Goal: Task Accomplishment & Management: Use online tool/utility

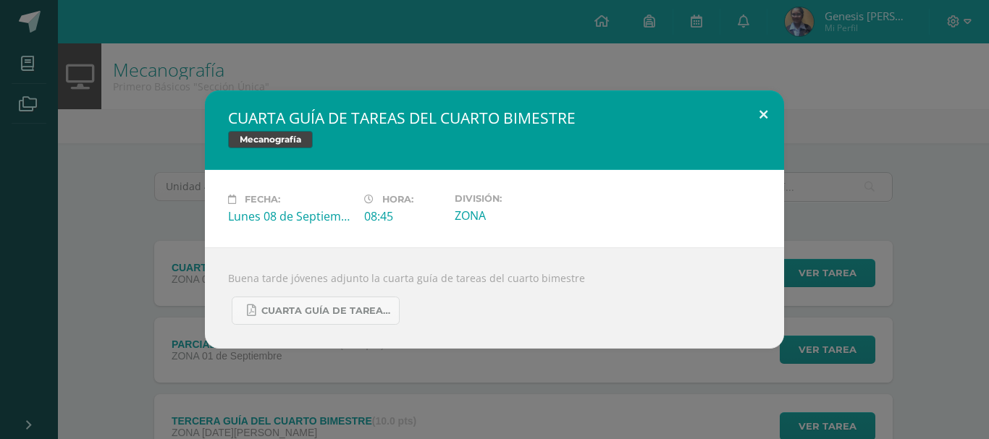
click at [764, 113] on button at bounding box center [763, 114] width 41 height 49
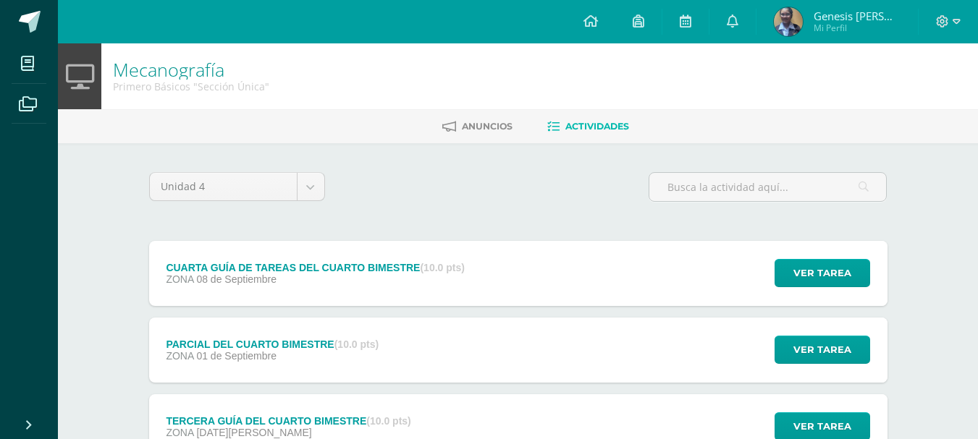
click at [605, 11] on link at bounding box center [590, 21] width 49 height 43
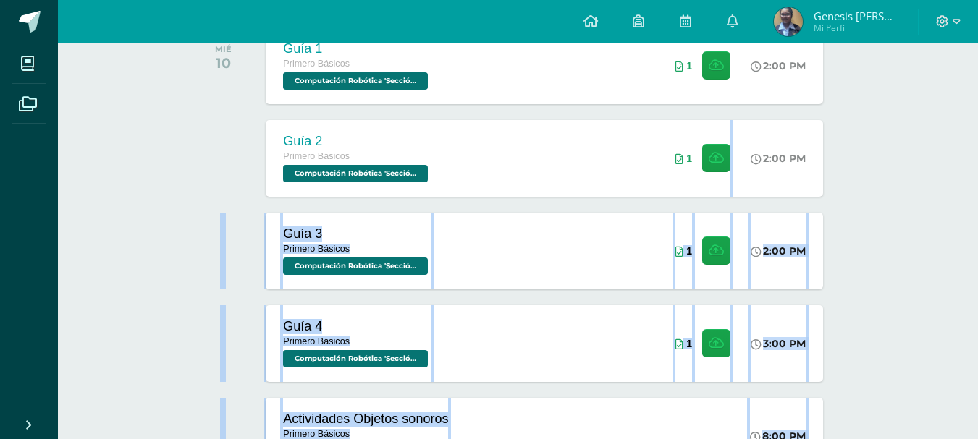
click at [978, 431] on html "Mis cursos Archivos Cerrar panel Ciencias Naturales Primero Básicos "Sección Ún…" at bounding box center [489, 200] width 978 height 917
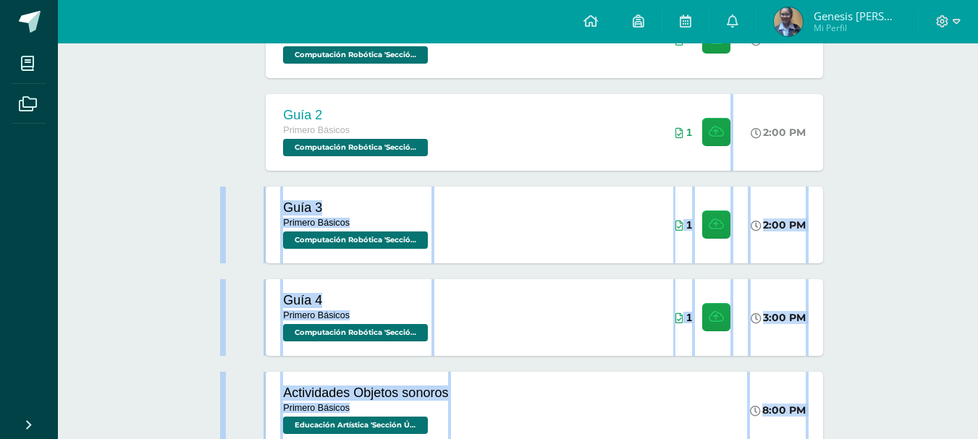
scroll to position [313, 0]
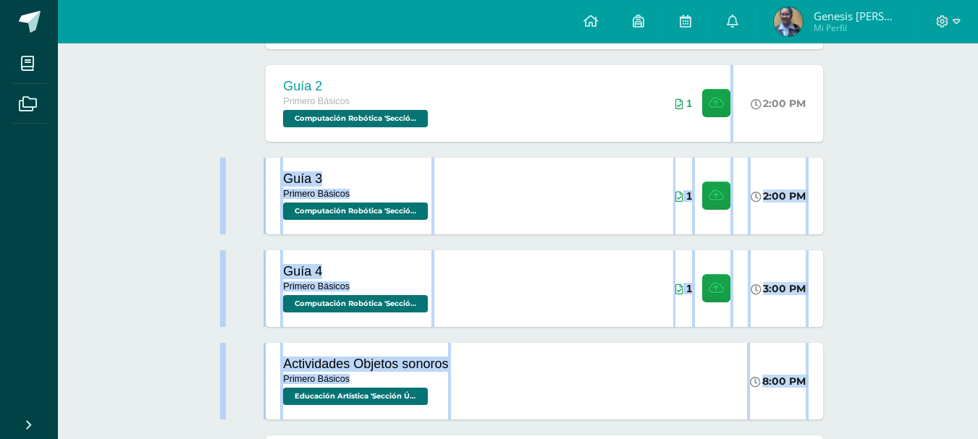
click at [941, 397] on div "Actividades recientes y próximas Tablero Pendientes de entrega Entregadas todas…" at bounding box center [518, 167] width 920 height 874
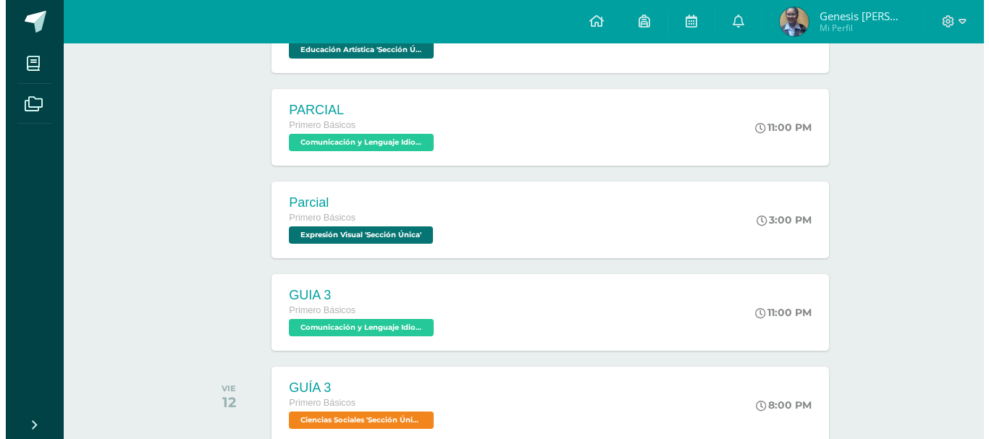
scroll to position [661, 0]
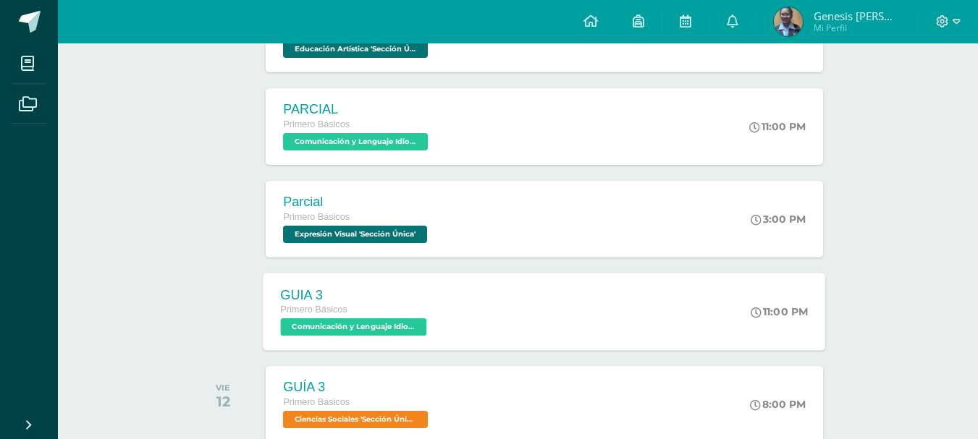
click at [761, 334] on div "11:00 PM" at bounding box center [786, 311] width 77 height 77
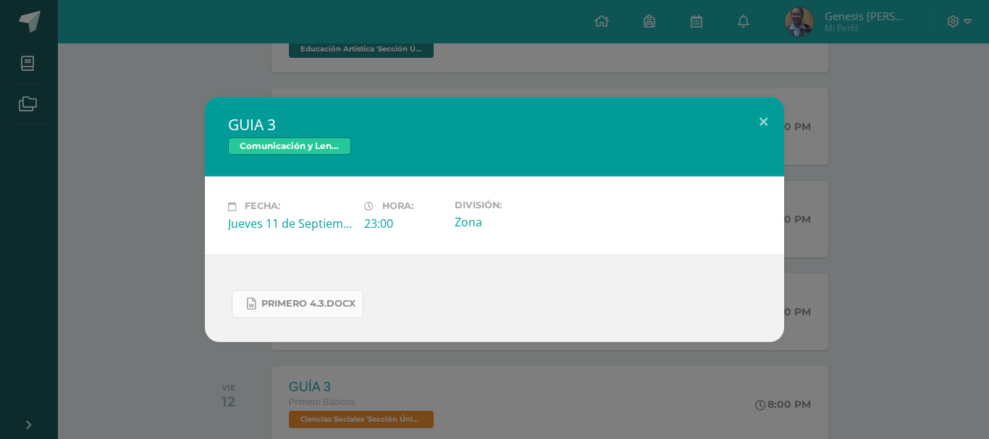
click at [342, 303] on span "PRIMERO 4.3.docx" at bounding box center [308, 304] width 94 height 12
